Goal: Transaction & Acquisition: Purchase product/service

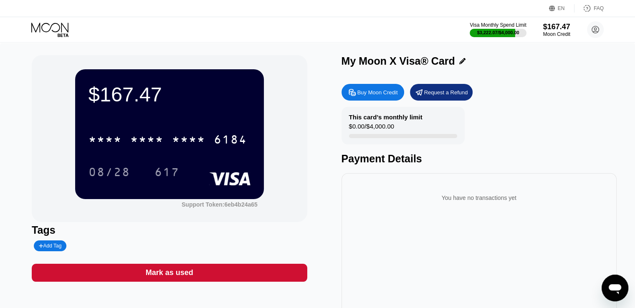
click at [40, 33] on icon at bounding box center [50, 30] width 39 height 15
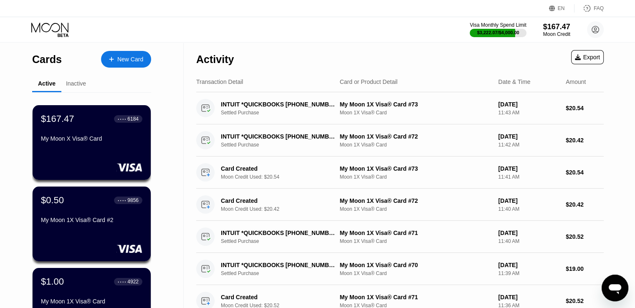
click at [127, 58] on div "New Card" at bounding box center [130, 59] width 26 height 7
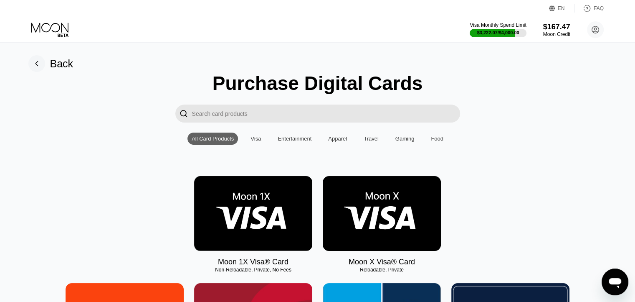
click at [230, 207] on img at bounding box center [253, 213] width 118 height 75
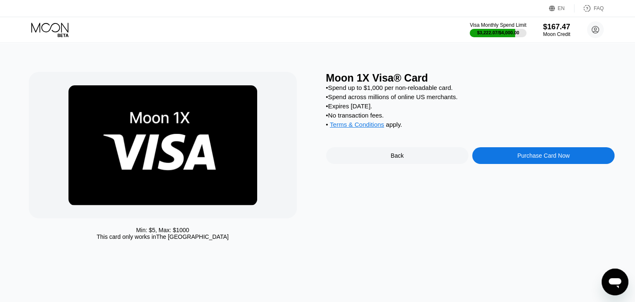
click at [510, 164] on div "Purchase Card Now" at bounding box center [543, 155] width 142 height 17
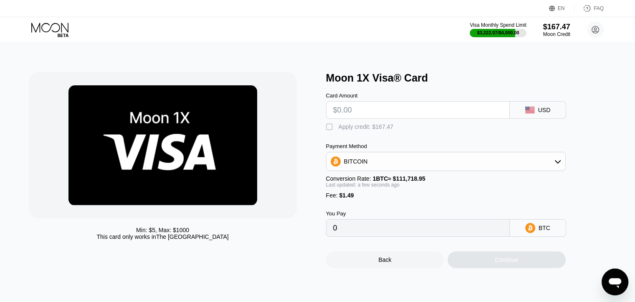
click at [380, 116] on input "text" at bounding box center [418, 110] width 170 height 17
type input "$1"
type input "0.00002229"
type input "$13"
type input "0.00012971"
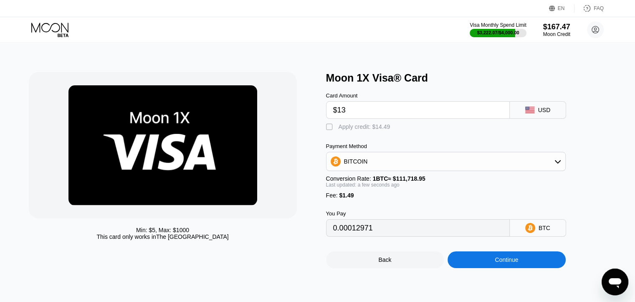
type input "$13"
click at [375, 130] on div "Apply credit: $14.49" at bounding box center [365, 126] width 52 height 7
type input "0"
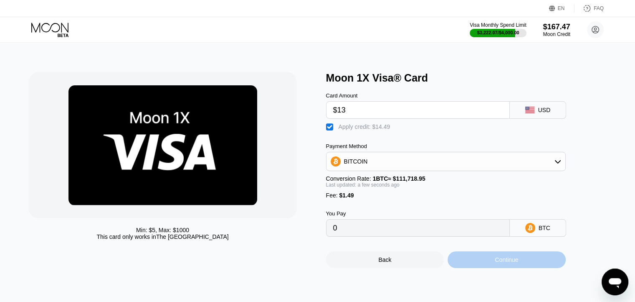
click at [503, 268] on div "Continue" at bounding box center [507, 259] width 118 height 17
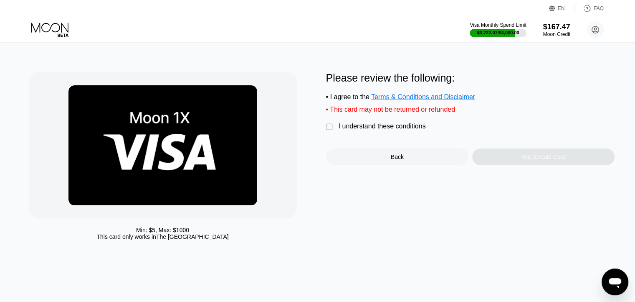
click at [412, 130] on div "I understand these conditions" at bounding box center [382, 126] width 87 height 8
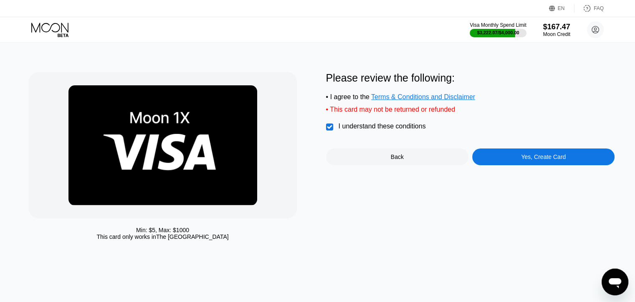
click at [523, 165] on div "Yes, Create Card" at bounding box center [543, 156] width 142 height 17
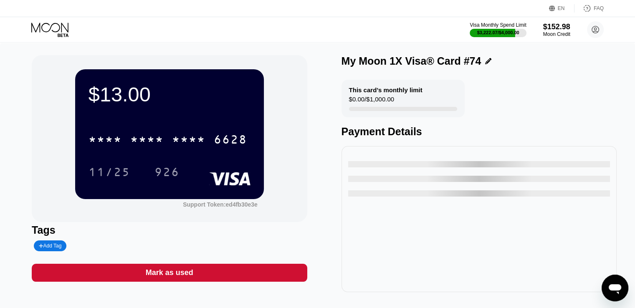
click at [49, 26] on icon at bounding box center [50, 30] width 39 height 15
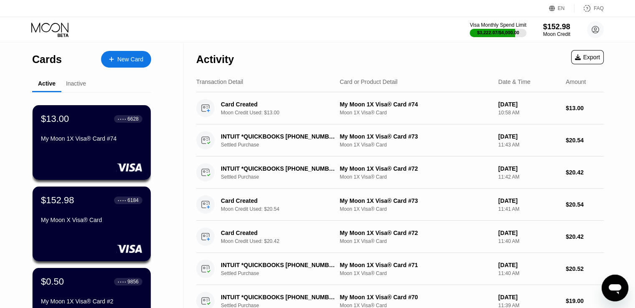
click at [132, 61] on div "New Card" at bounding box center [130, 59] width 26 height 7
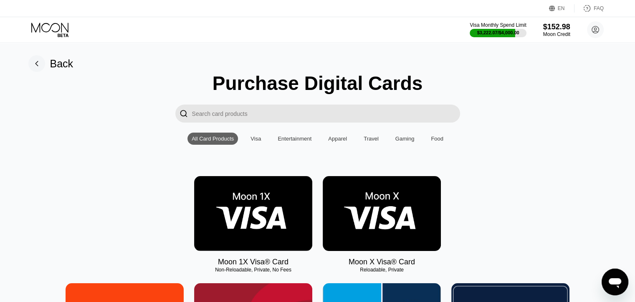
click at [265, 208] on img at bounding box center [253, 213] width 118 height 75
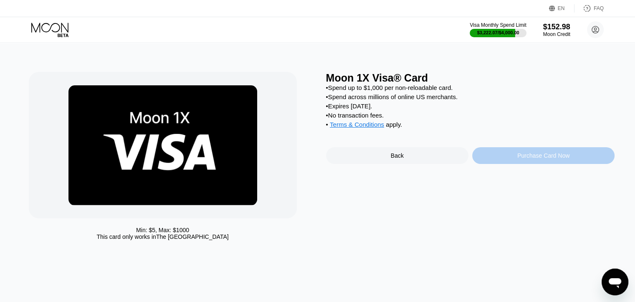
click at [514, 163] on div "Purchase Card Now" at bounding box center [543, 155] width 142 height 17
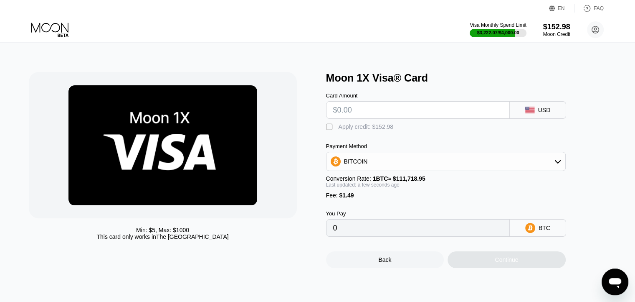
click at [413, 115] on input "text" at bounding box center [418, 110] width 170 height 17
type input "$14"
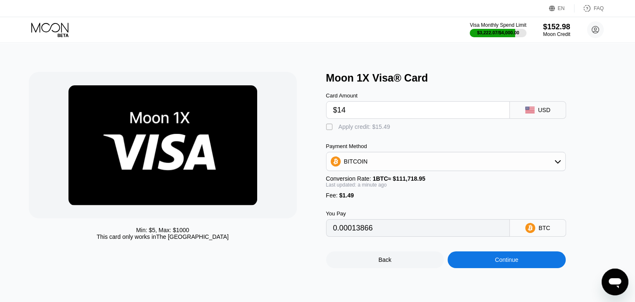
type input "0.00013866"
type input "$14"
drag, startPoint x: 366, startPoint y: 131, endPoint x: 373, endPoint y: 155, distance: 25.1
click at [366, 130] on div "Apply credit: $15.49" at bounding box center [365, 126] width 52 height 7
type input "0"
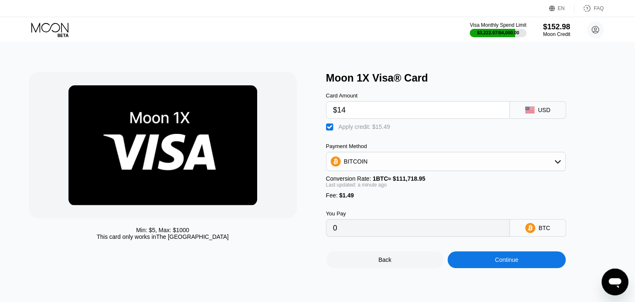
click at [477, 264] on div "Continue" at bounding box center [507, 259] width 118 height 17
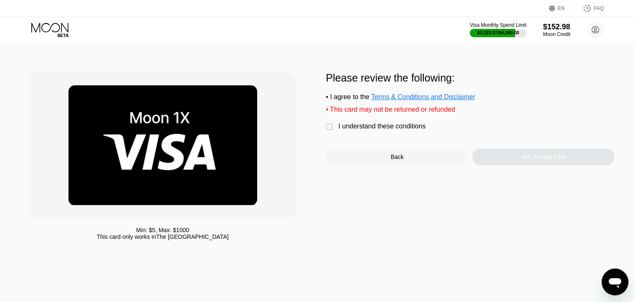
click at [406, 130] on div "I understand these conditions" at bounding box center [382, 126] width 87 height 8
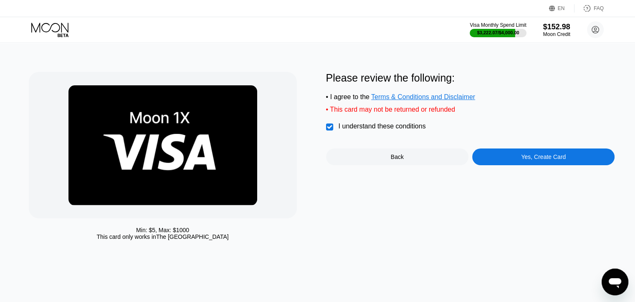
click at [526, 165] on div "Yes, Create Card" at bounding box center [543, 156] width 142 height 17
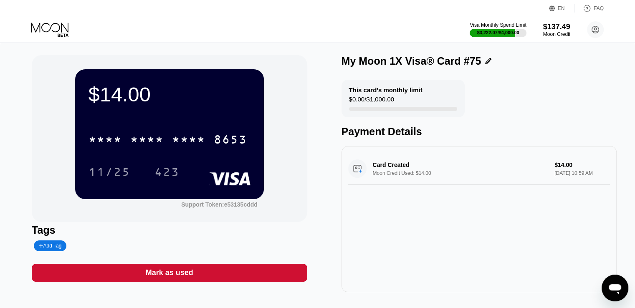
click at [57, 32] on icon at bounding box center [50, 30] width 39 height 15
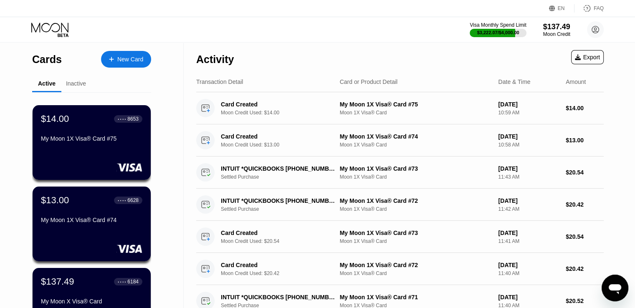
click at [130, 61] on div "New Card" at bounding box center [130, 59] width 26 height 7
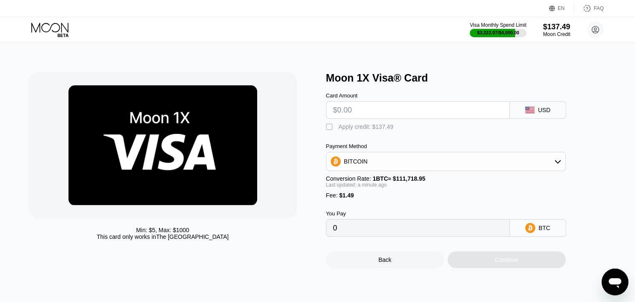
click at [406, 117] on input "text" at bounding box center [418, 110] width 170 height 17
type input "$15"
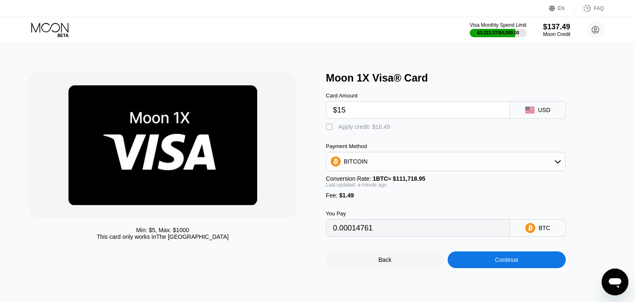
type input "0.00014761"
type input "$15"
click at [373, 127] on div "Apply credit: $16.49" at bounding box center [365, 126] width 52 height 7
type input "0"
click at [480, 265] on div "Continue" at bounding box center [507, 259] width 118 height 17
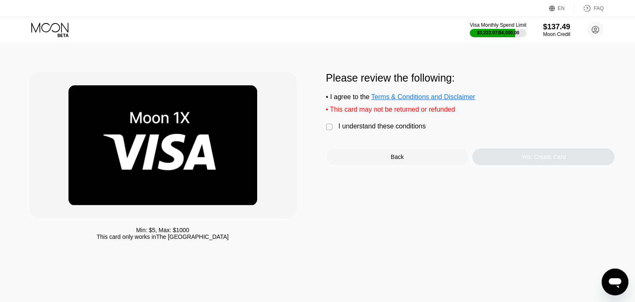
click at [391, 130] on div "I understand these conditions" at bounding box center [382, 126] width 87 height 8
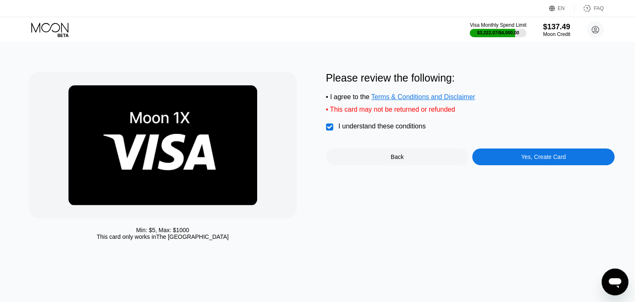
click at [531, 160] on div "Yes, Create Card" at bounding box center [543, 156] width 45 height 7
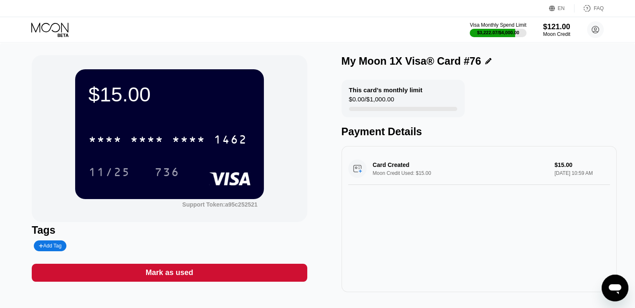
click at [38, 25] on icon at bounding box center [49, 28] width 37 height 10
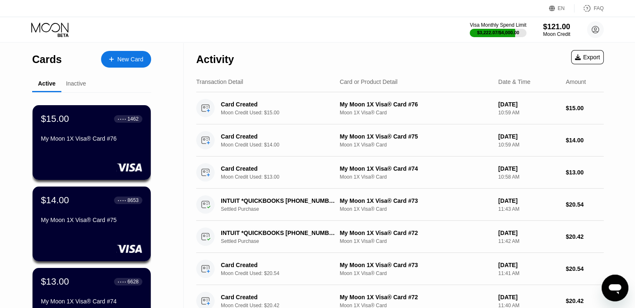
click at [125, 65] on div "New Card" at bounding box center [126, 59] width 50 height 17
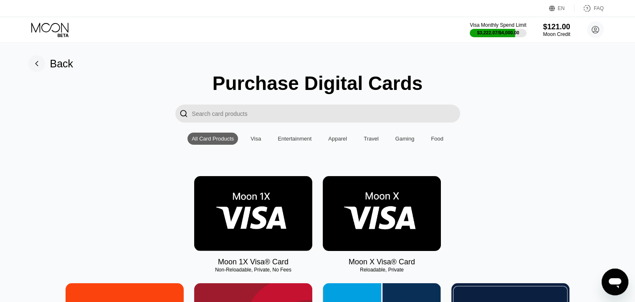
click at [266, 196] on img at bounding box center [253, 213] width 118 height 75
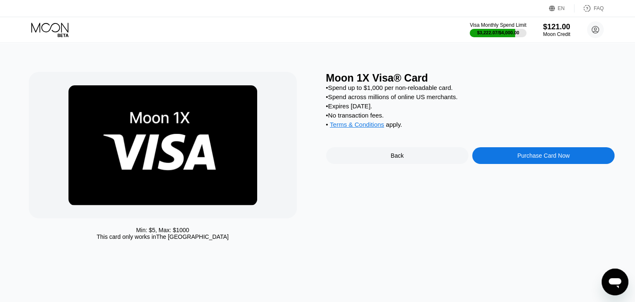
click at [516, 164] on div "Purchase Card Now" at bounding box center [543, 155] width 142 height 17
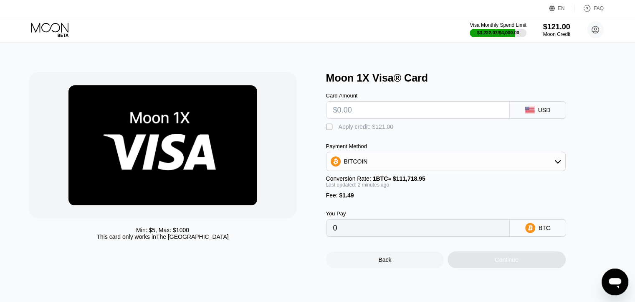
click at [400, 117] on input "text" at bounding box center [418, 110] width 170 height 17
type input "$16"
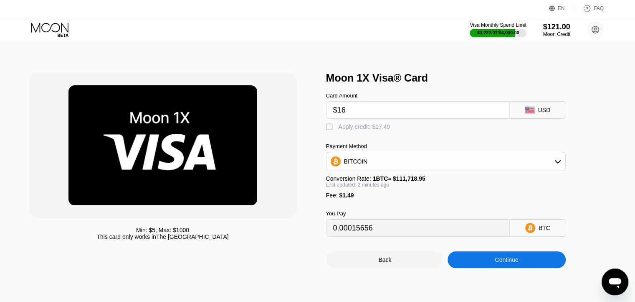
type input "0.00015656"
type input "$16"
click at [374, 131] on div " Apply credit: $17.49" at bounding box center [360, 127] width 69 height 8
type input "0"
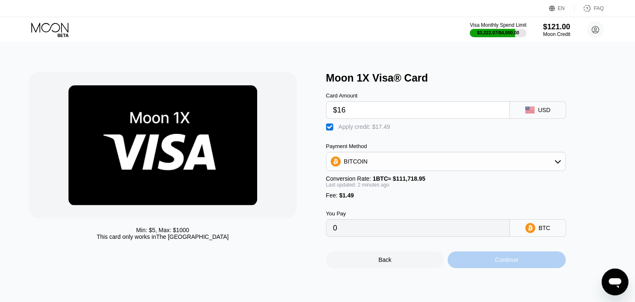
click at [497, 263] on div "Continue" at bounding box center [506, 259] width 23 height 7
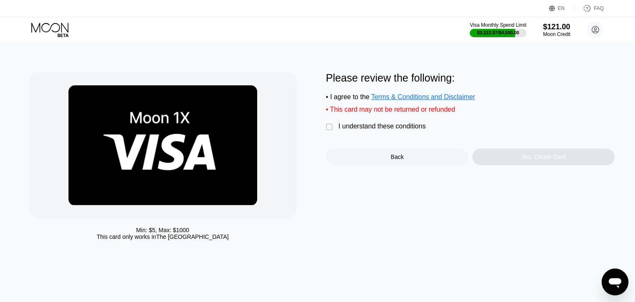
click at [405, 130] on div "I understand these conditions" at bounding box center [382, 126] width 87 height 8
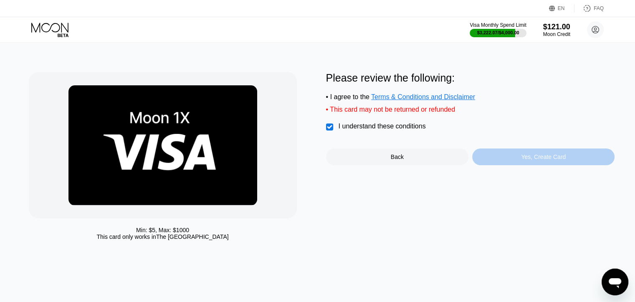
click at [525, 160] on div "Yes, Create Card" at bounding box center [543, 156] width 45 height 7
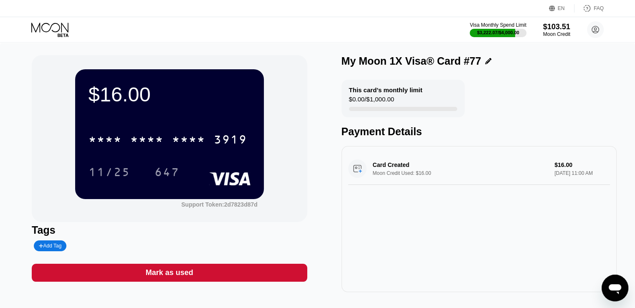
click at [41, 30] on icon at bounding box center [50, 30] width 39 height 15
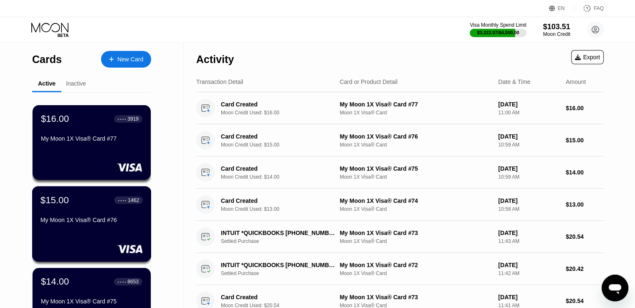
scroll to position [125, 0]
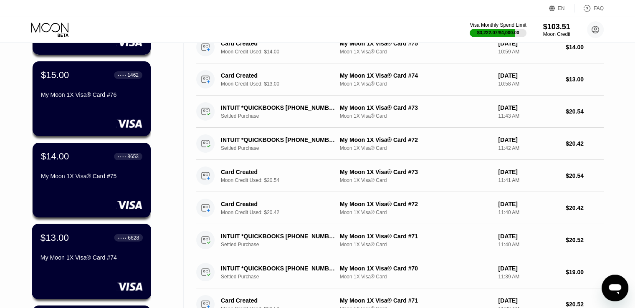
click at [84, 243] on div "$13.00 ● ● ● ● 6628" at bounding box center [92, 237] width 102 height 11
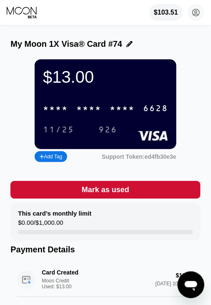
click at [145, 117] on div "* * * * * * * * * * * * 6628" at bounding box center [105, 108] width 135 height 17
drag, startPoint x: 16, startPoint y: 17, endPoint x: 20, endPoint y: 23, distance: 6.7
click at [16, 17] on icon at bounding box center [22, 12] width 31 height 13
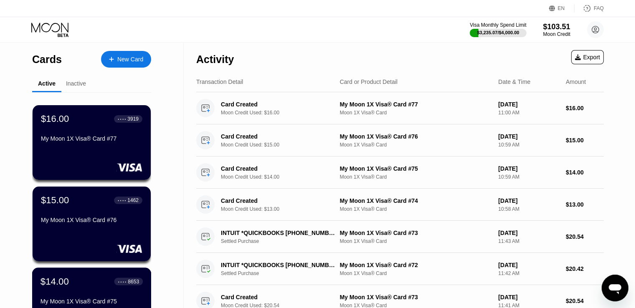
click at [53, 284] on div "$14.00" at bounding box center [55, 281] width 28 height 11
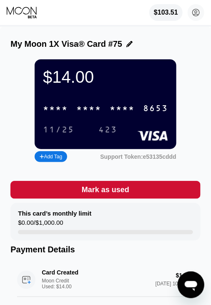
click at [115, 114] on div "* * * *" at bounding box center [122, 109] width 25 height 10
click at [20, 14] on icon at bounding box center [22, 11] width 30 height 8
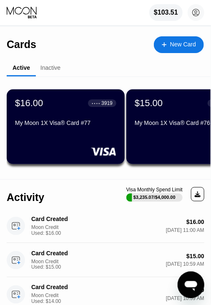
click at [147, 124] on div "My Moon 1X Visa® Card #76" at bounding box center [186, 122] width 102 height 7
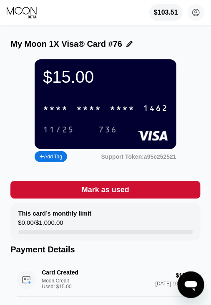
click at [140, 113] on div "* * * * * * * * * * * * 1462" at bounding box center [105, 108] width 135 height 17
click at [30, 10] on icon at bounding box center [22, 12] width 31 height 13
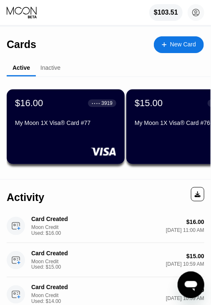
click at [33, 112] on div "$16.00 ● ● ● ● 3919 My Moon 1X Visa® Card #77" at bounding box center [66, 114] width 102 height 32
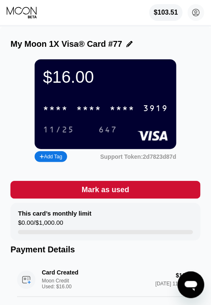
click at [130, 113] on div "* * * *" at bounding box center [122, 109] width 25 height 10
click at [28, 10] on icon at bounding box center [22, 12] width 31 height 13
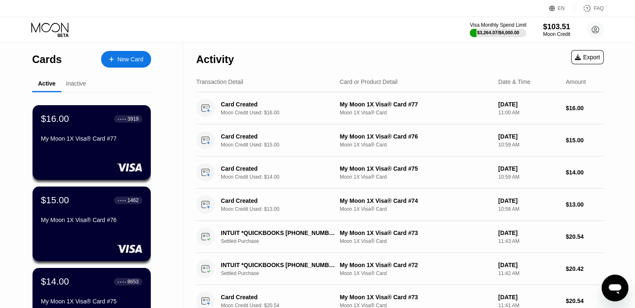
scroll to position [209, 0]
